Goal: Transaction & Acquisition: Purchase product/service

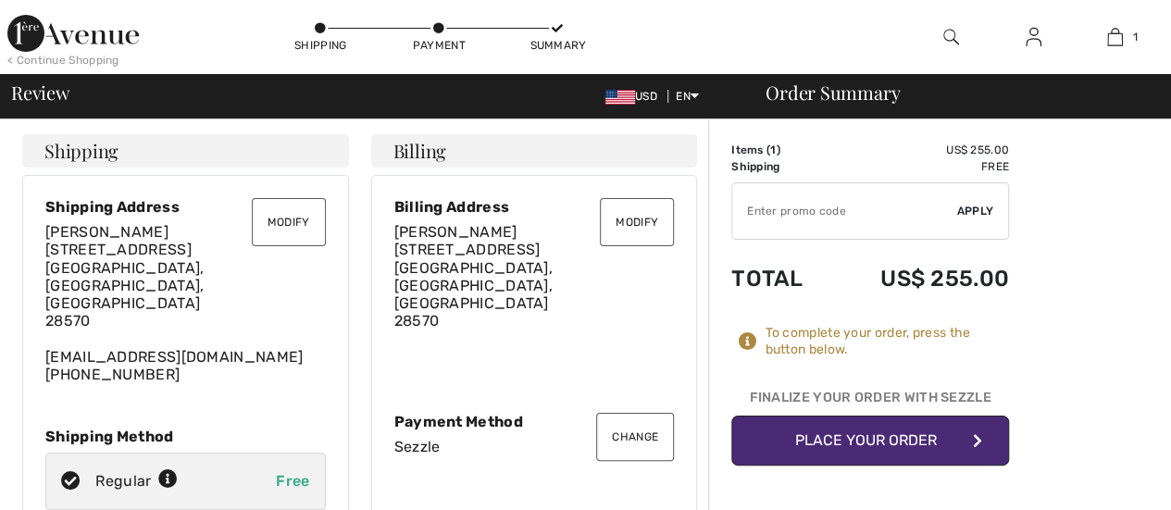
click at [799, 214] on input "TEXT" at bounding box center [844, 211] width 225 height 56
type input "NEW15"
click at [976, 216] on span "Apply" at bounding box center [975, 211] width 37 height 17
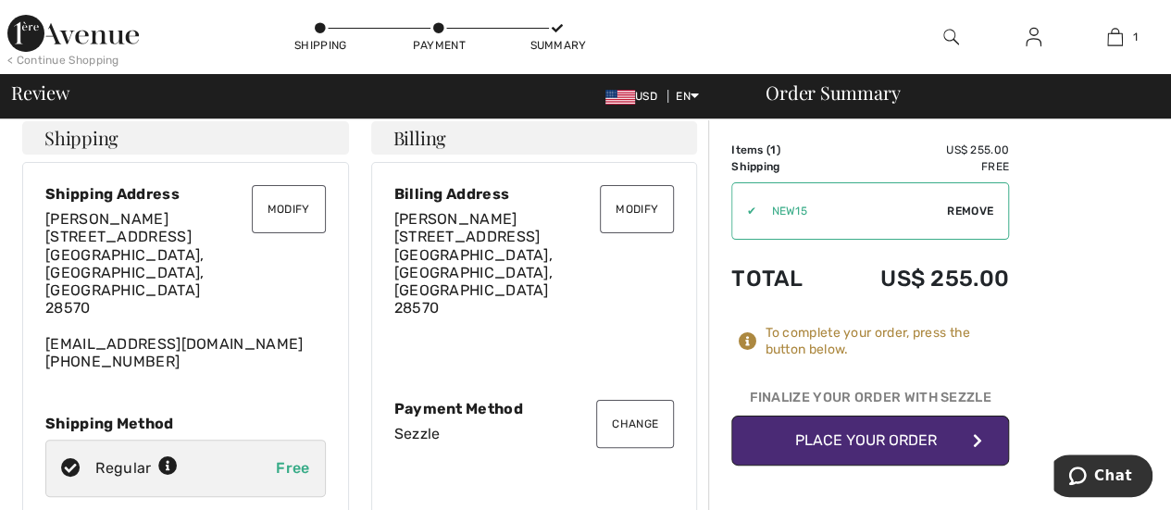
scroll to position [18, 0]
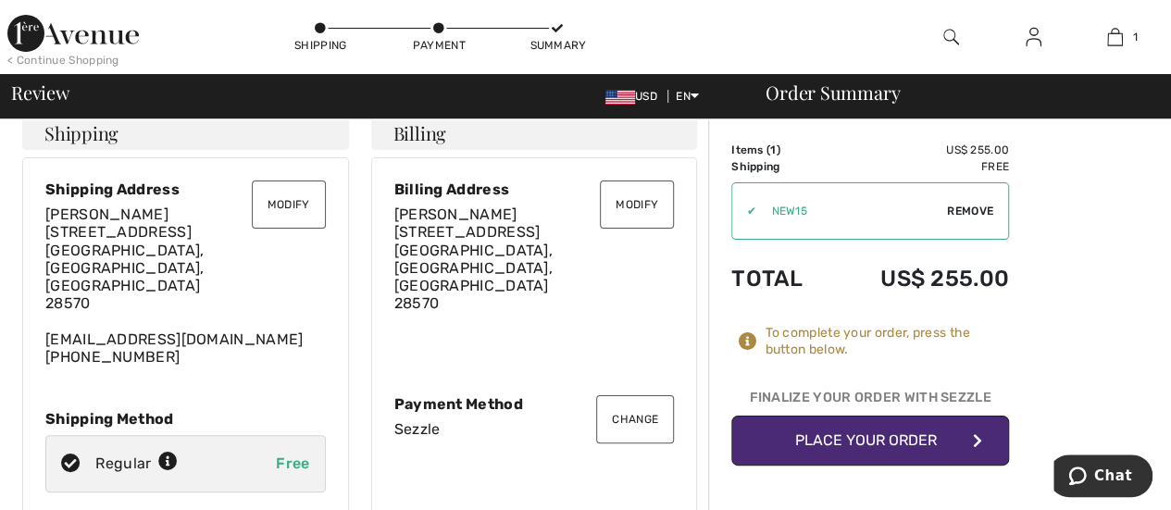
click at [921, 440] on button "Place Your Order" at bounding box center [870, 441] width 278 height 50
